Goal: Transaction & Acquisition: Subscribe to service/newsletter

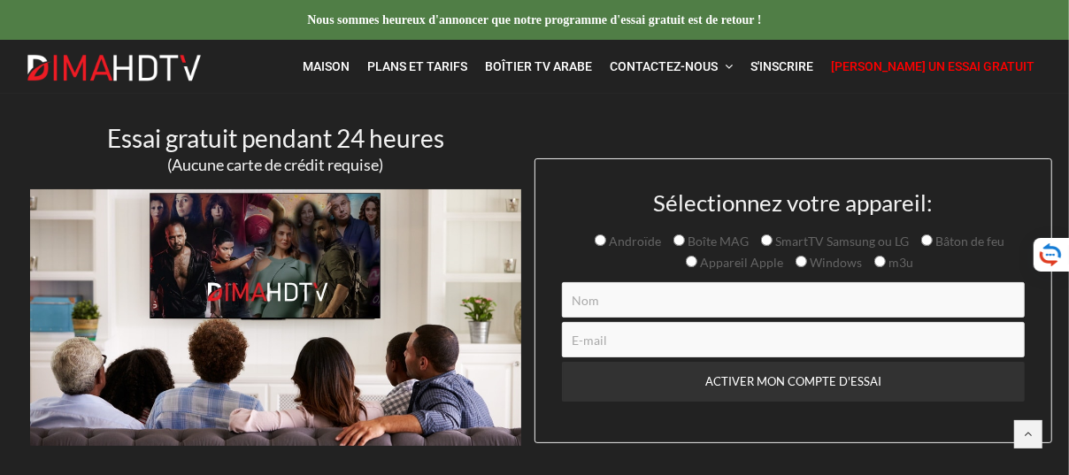
click at [678, 236] on input "Boîte MAG" at bounding box center [678, 239] width 11 height 11
radio input "true"
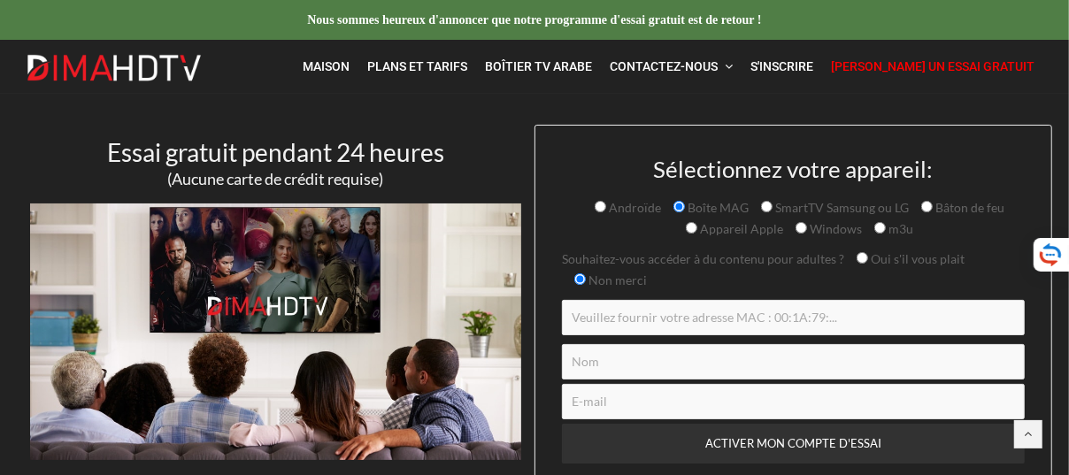
click at [579, 279] on input "Non merci" at bounding box center [579, 278] width 11 height 11
click at [858, 257] on input "Oui s'il vous plait" at bounding box center [861, 257] width 11 height 11
radio input "true"
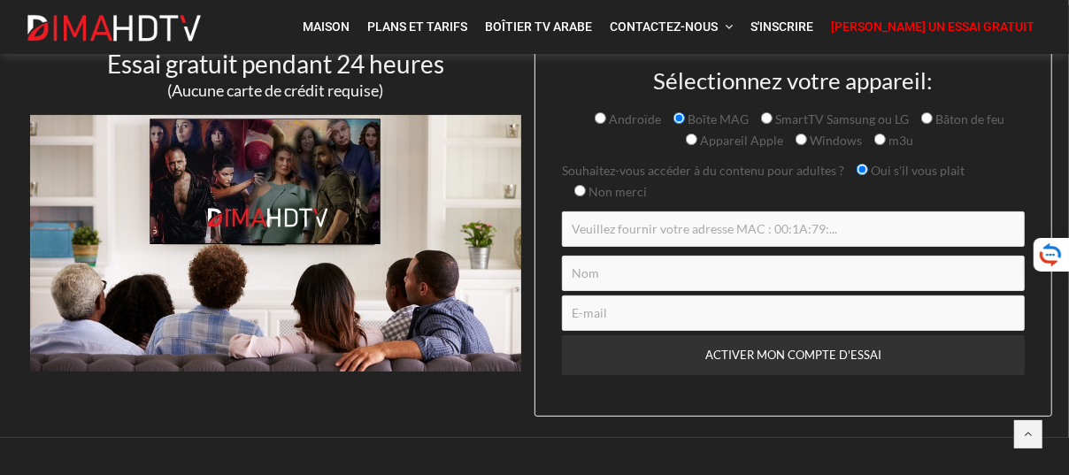
click at [766, 118] on input "SmartTV Samsung ou LG" at bounding box center [766, 117] width 11 height 11
radio input "true"
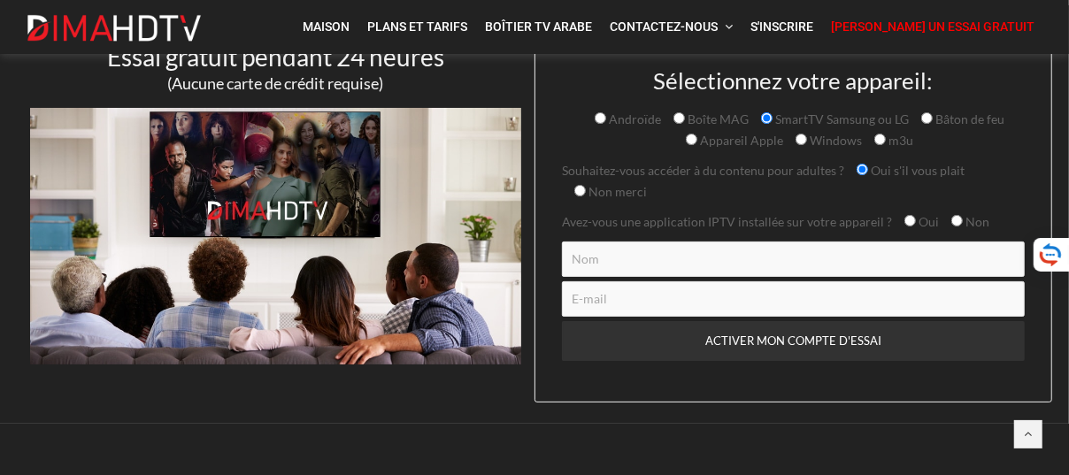
click at [684, 118] on input "Boîte MAG" at bounding box center [678, 117] width 11 height 11
radio input "true"
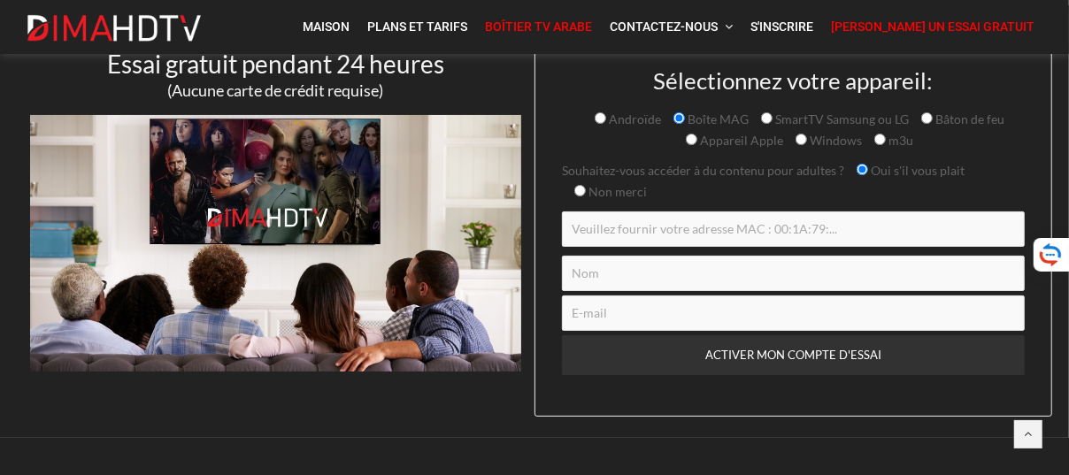
click at [592, 22] on font "Boîtier TV arabe" at bounding box center [538, 26] width 107 height 14
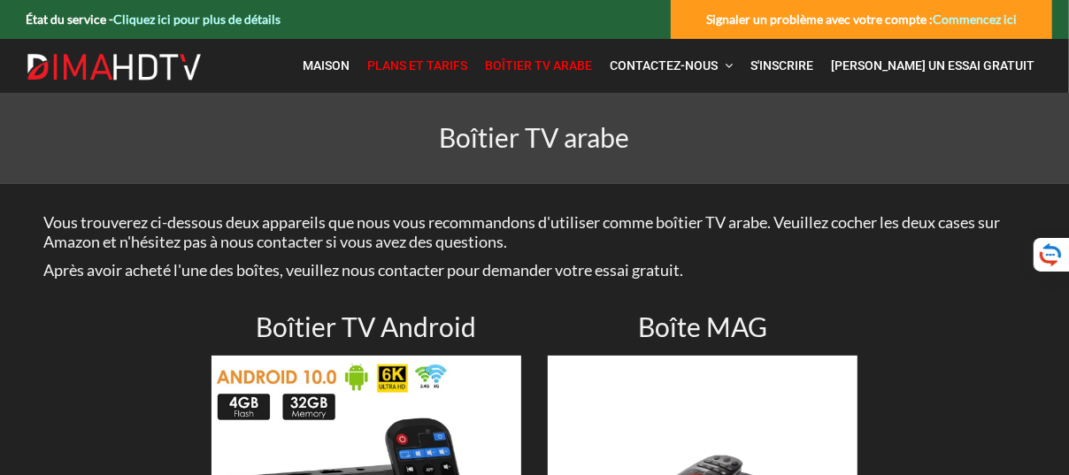
click at [467, 62] on font "Plans et tarifs" at bounding box center [417, 65] width 100 height 14
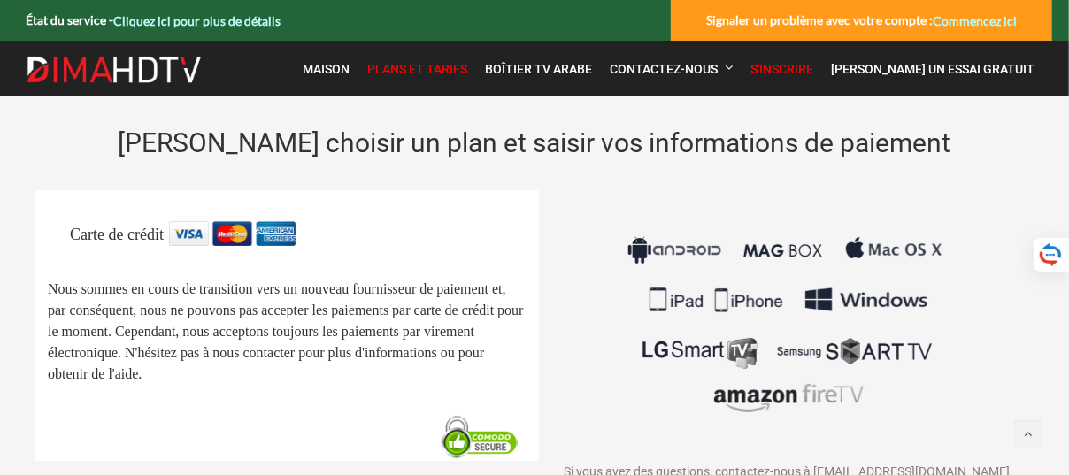
scroll to position [131, 0]
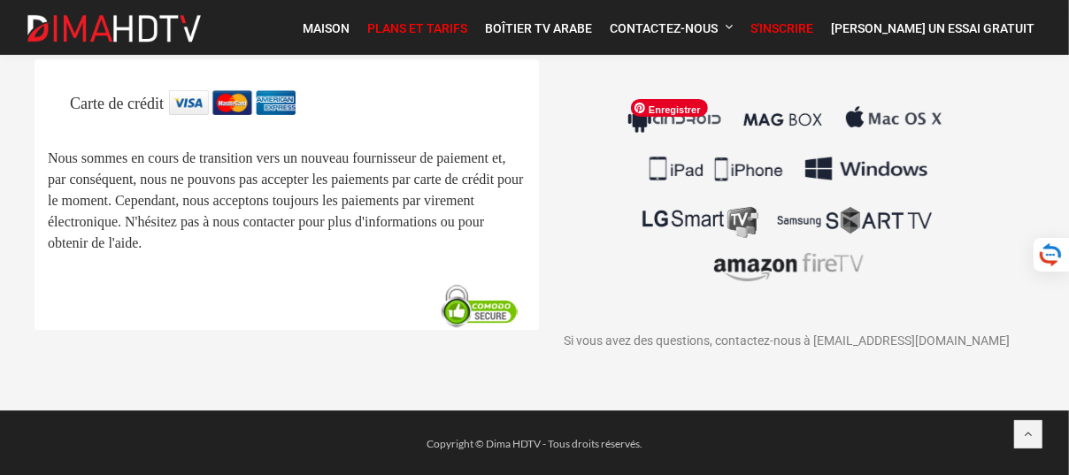
click at [687, 119] on img at bounding box center [786, 193] width 329 height 207
click at [647, 119] on img at bounding box center [786, 193] width 329 height 207
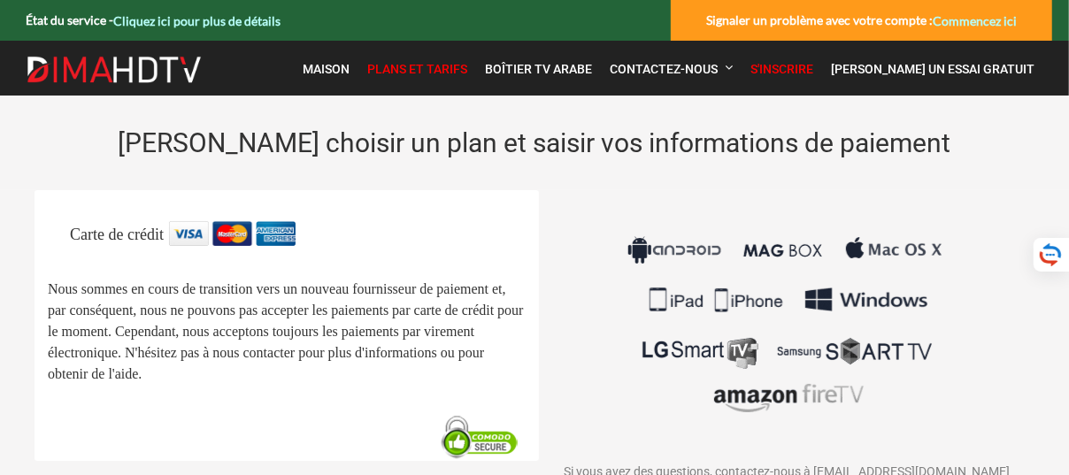
click at [223, 239] on img at bounding box center [232, 233] width 126 height 25
click at [467, 69] on font "Plans et tarifs" at bounding box center [417, 69] width 100 height 14
